Goal: Find specific page/section: Find specific page/section

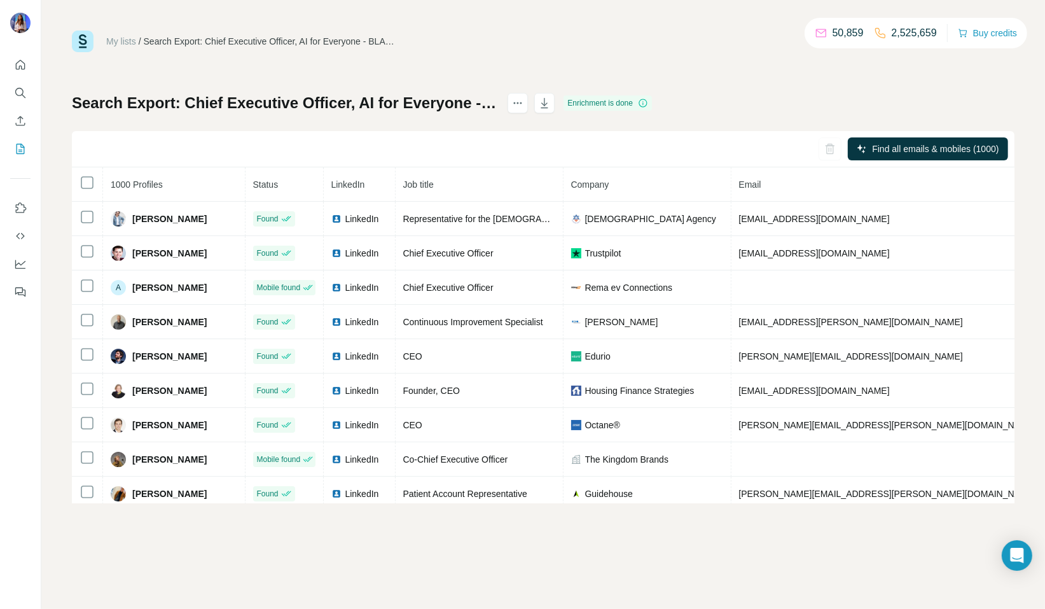
click at [71, 556] on div "My lists / Search Export: Chief Executive Officer, AI for Everyone - BLANK +30 …" at bounding box center [543, 304] width 1004 height 609
click at [231, 102] on h1 "Search Export: Chief Executive Officer, AI for Everyone - BLANK +30 - GF - [DAT…" at bounding box center [284, 103] width 424 height 20
click at [39, 152] on div at bounding box center [20, 175] width 41 height 258
click at [29, 149] on button "My lists" at bounding box center [20, 148] width 20 height 23
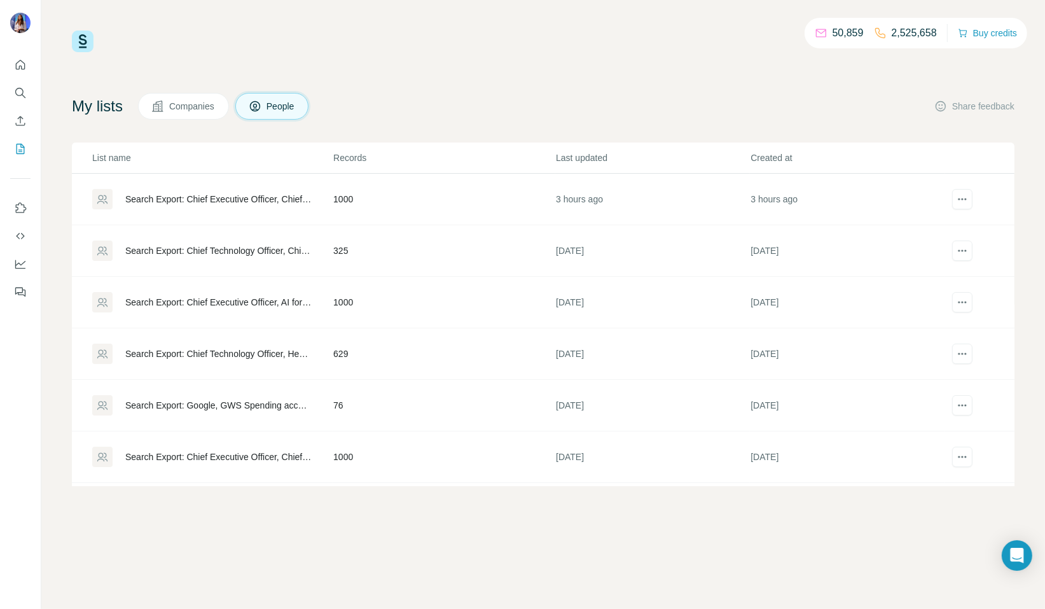
click at [262, 204] on div "Search Export: Chief Executive Officer, Chief Technology Officer, Head of Infor…" at bounding box center [218, 199] width 186 height 13
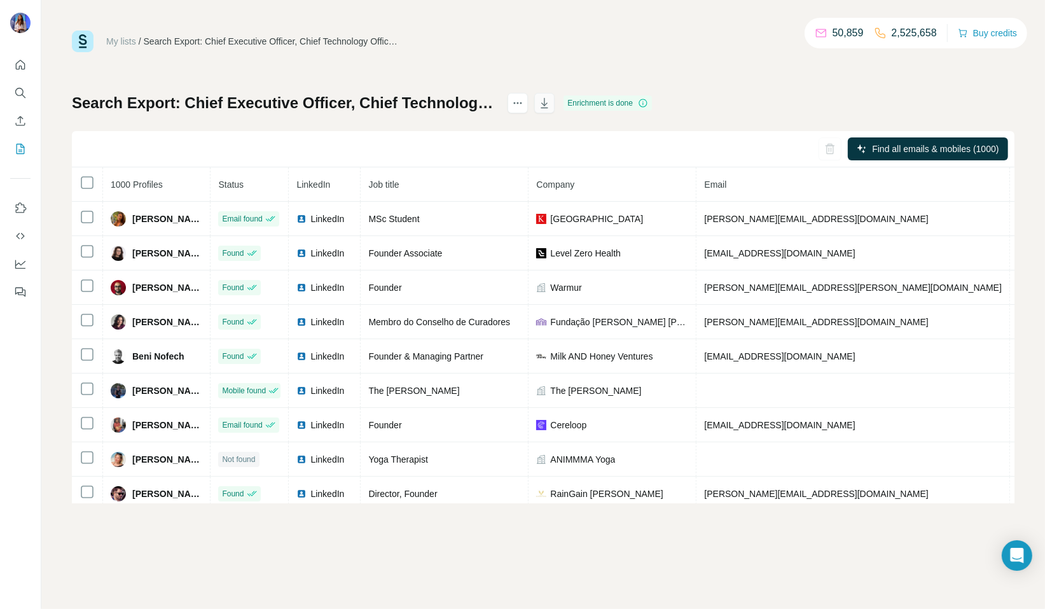
click at [548, 101] on icon "button" at bounding box center [544, 103] width 7 height 10
